Goal: Task Accomplishment & Management: Use online tool/utility

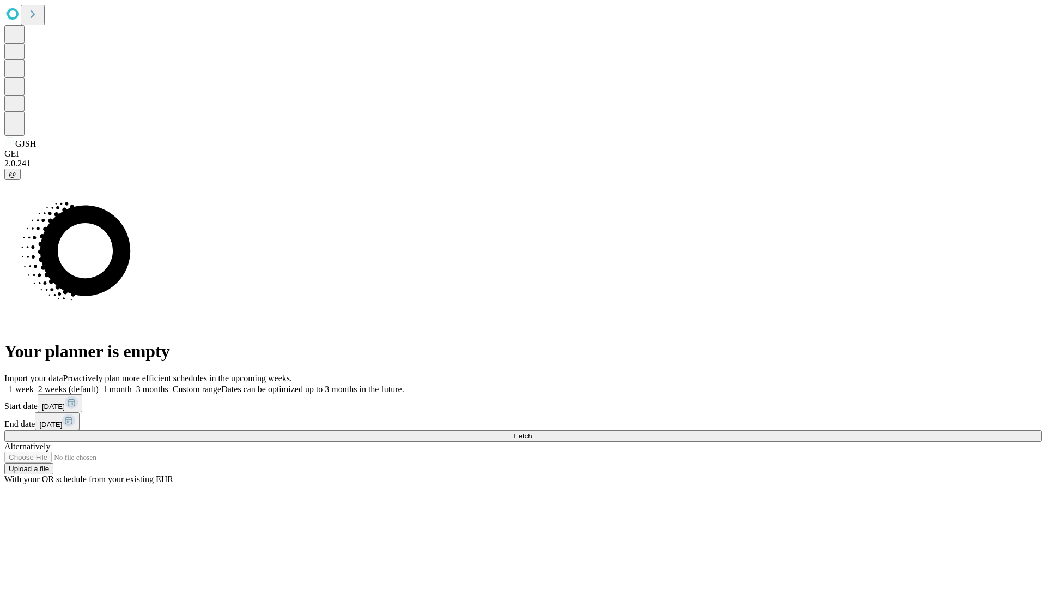
click at [532, 432] on span "Fetch" at bounding box center [523, 436] width 18 height 8
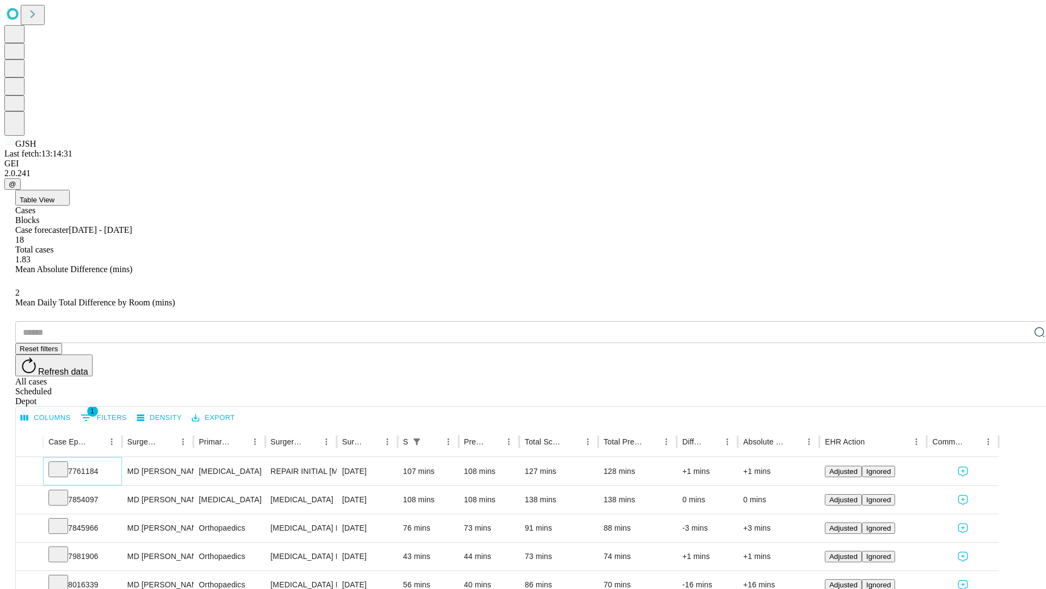
click at [64, 463] on icon at bounding box center [58, 468] width 11 height 11
